Goal: Find specific page/section: Find specific page/section

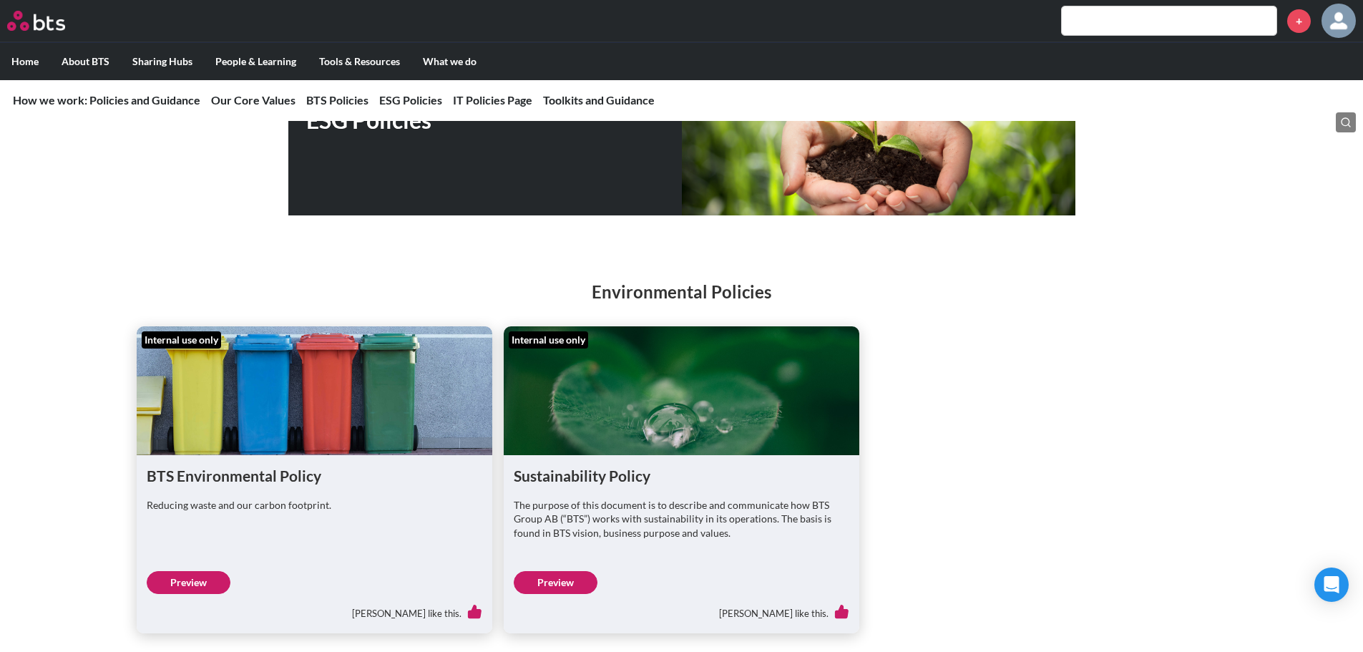
scroll to position [429, 0]
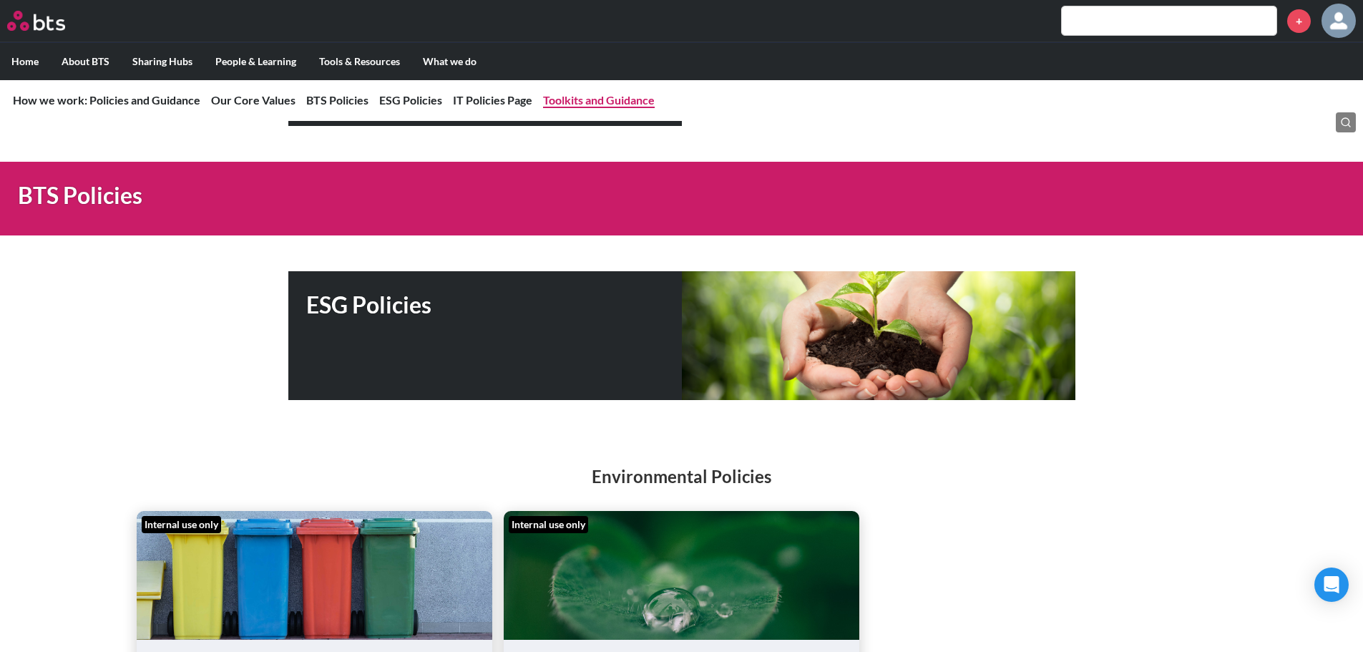
click at [588, 107] on link "Toolkits and Guidance" at bounding box center [599, 100] width 112 height 14
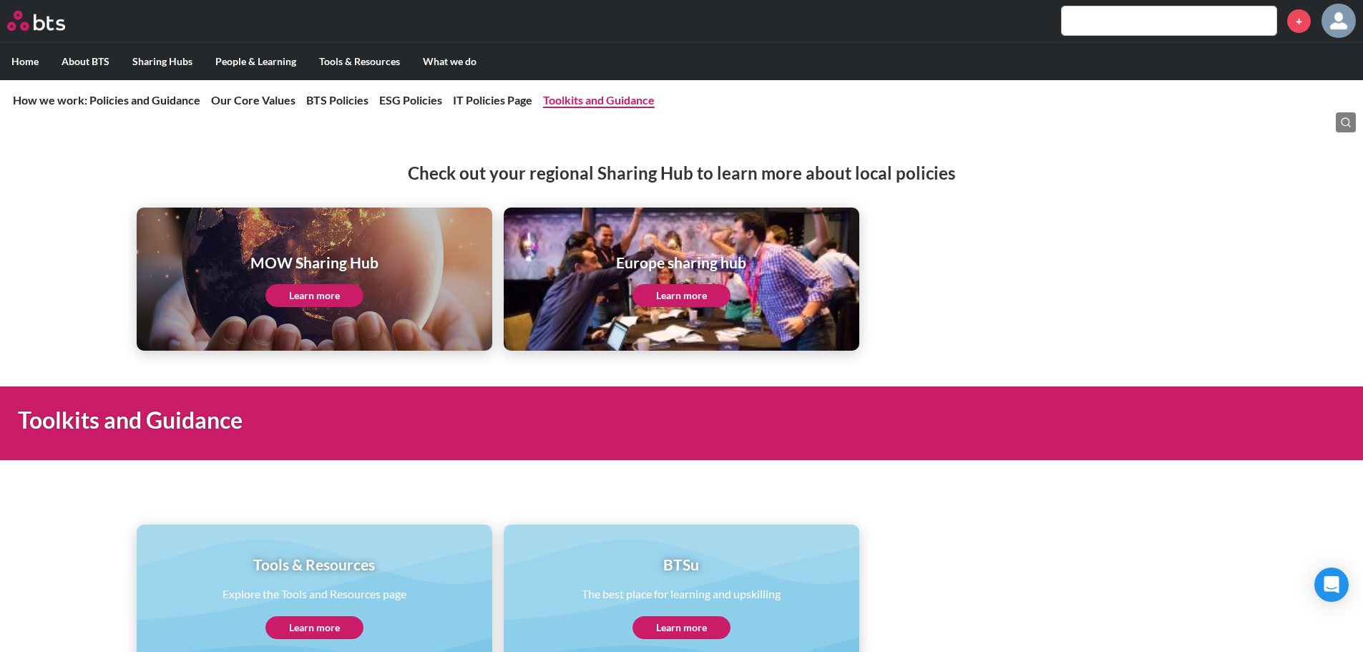
scroll to position [2877, 0]
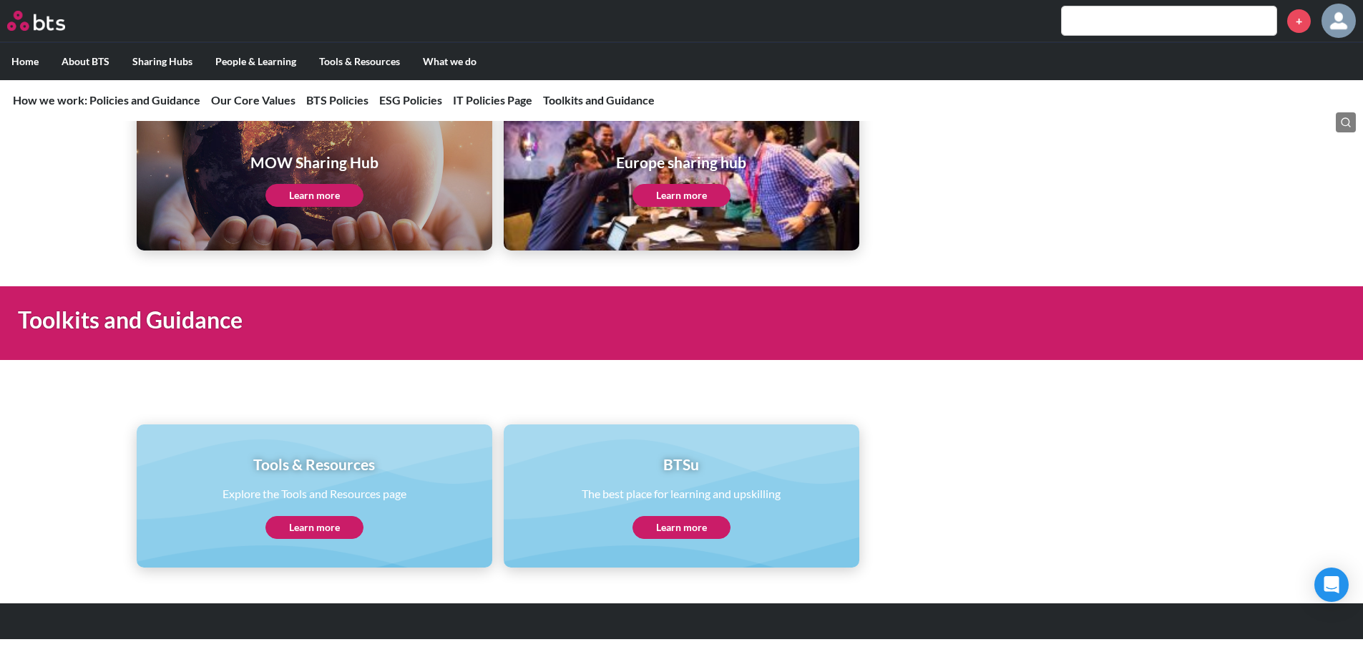
click at [310, 527] on link "Learn more" at bounding box center [314, 527] width 98 height 23
